Goal: Book appointment/travel/reservation

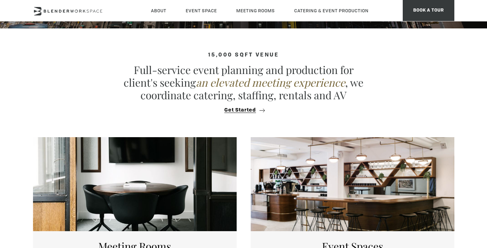
click at [165, 171] on div at bounding box center [135, 184] width 204 height 94
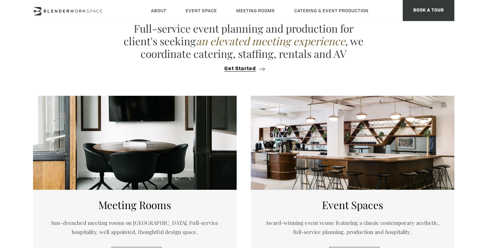
click at [134, 202] on h5 "Meeting Rooms" at bounding box center [135, 205] width 183 height 13
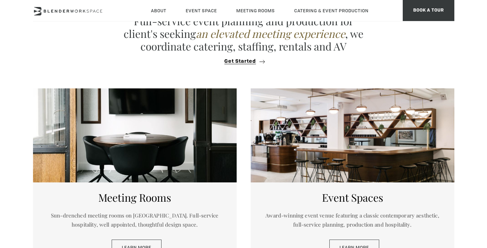
scroll to position [276, 0]
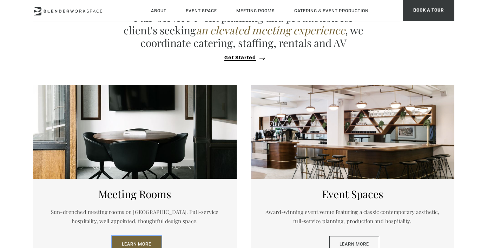
click at [135, 237] on link "Learn More" at bounding box center [137, 245] width 50 height 16
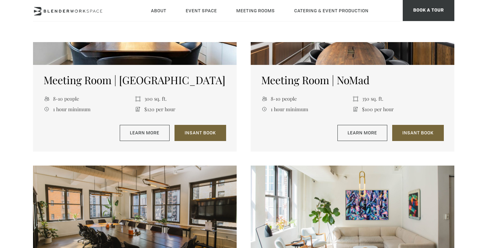
scroll to position [511, 0]
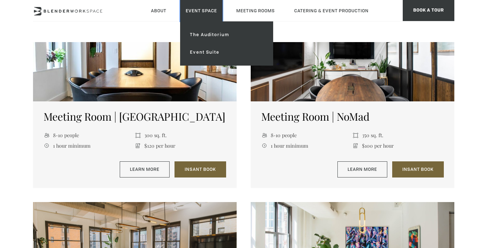
click at [196, 12] on link "Event Space" at bounding box center [201, 10] width 43 height 21
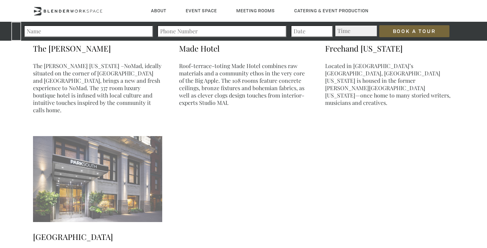
scroll to position [1364, 0]
